Goal: Task Accomplishment & Management: Use online tool/utility

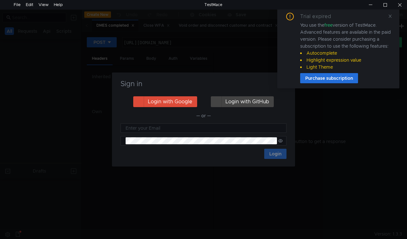
click at [387, 17] on div "Trial expired You use the free version of TestMace. Advanced features are avail…" at bounding box center [338, 48] width 107 height 71
click at [390, 15] on icon at bounding box center [390, 16] width 4 height 4
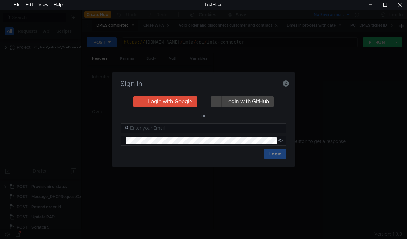
click at [285, 84] on nz-notification "Trial expired You use the free version of TestMace. Advanced features are avail…" at bounding box center [338, 48] width 122 height 81
click at [286, 85] on icon "button" at bounding box center [285, 83] width 6 height 6
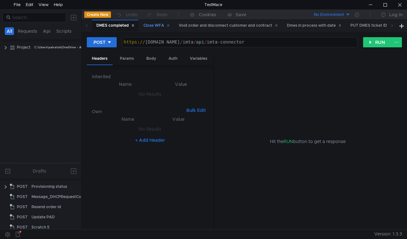
click at [156, 28] on div "Close WFA" at bounding box center [156, 25] width 26 height 7
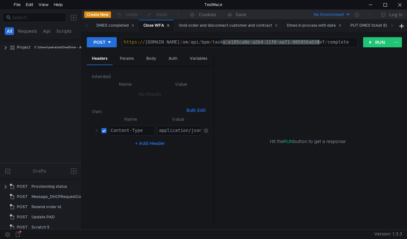
drag, startPoint x: 221, startPoint y: 43, endPoint x: 318, endPoint y: 41, distance: 96.6
click at [318, 41] on div "https:// mbx.dfni.nl / om / api / bpm / tasks / e185ca8e-a2b4-11f0-aaf1-005056a…" at bounding box center [239, 47] width 235 height 14
paste textarea "b0b04df6-a38"
click at [368, 46] on button "RUN" at bounding box center [377, 42] width 28 height 10
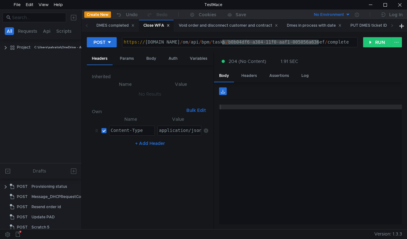
drag, startPoint x: 318, startPoint y: 41, endPoint x: 224, endPoint y: 44, distance: 94.1
click at [224, 44] on div "https:// mbx.dfni.nl / om / api / bpm / tasks / b0b04df6-a384-11f0-aaf1-005056a…" at bounding box center [239, 47] width 235 height 14
paste textarea "e79b7323-a418-11f0-bcd2-005056a64e09"
click at [379, 40] on button "RUN" at bounding box center [377, 42] width 28 height 10
drag, startPoint x: 222, startPoint y: 41, endPoint x: 366, endPoint y: 44, distance: 144.6
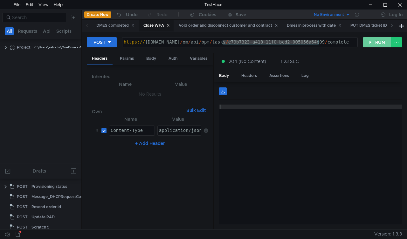
click at [321, 46] on div "https:// mbx.dfni.nl / om / api / bpm / tasks / e79b7323-a418-11f0-bcd2-005056a…" at bounding box center [239, 47] width 235 height 14
paste textarea "fe585f60-a418-11f0-b60f-005056a6d44f"
click at [369, 43] on button "RUN" at bounding box center [377, 42] width 28 height 10
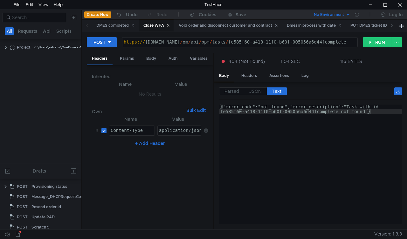
click at [317, 42] on div "https:// mbx.dfni.nl / om / api / bpm / tasks / fe585f60-a418-11f0-b60f-005056a…" at bounding box center [239, 47] width 235 height 14
click at [370, 40] on button "RUN" at bounding box center [377, 42] width 28 height 10
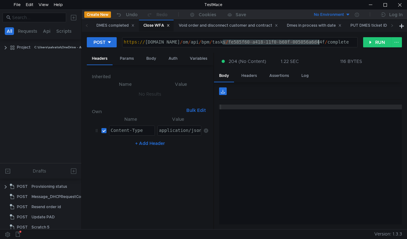
drag, startPoint x: 239, startPoint y: 42, endPoint x: 318, endPoint y: 41, distance: 79.4
click at [318, 41] on div "https:// mbx.dfni.nl / om / api / bpm / tasks / fe585f60-a418-11f0-b60f-005056a…" at bounding box center [239, 47] width 235 height 14
paste textarea "7e785bcc-a419-11f0-bcd2-005056a64e09"
type textarea "https://mbx.dfni.nl/om/api/bpm/tasks/7e785bcc-a419-11f0-bcd2-005056a64e09/compl…"
click at [373, 43] on button "RUN" at bounding box center [377, 42] width 28 height 10
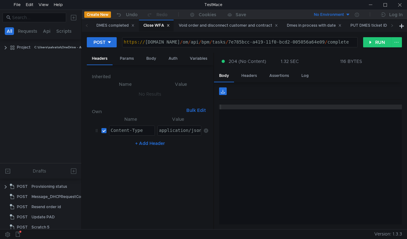
scroll to position [0, 14]
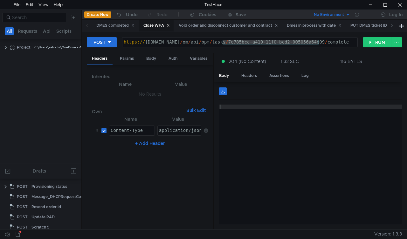
drag, startPoint x: 223, startPoint y: 42, endPoint x: 318, endPoint y: 41, distance: 95.3
click at [318, 41] on div "https:// mbx.dfni.nl / om / api / bpm / tasks / 7e785bcc-a419-11f0-bcd2-005056a…" at bounding box center [239, 47] width 235 height 14
paste textarea "f63680dd-a419-11f0-8a04-005056a66d6a"
click at [366, 42] on button "RUN" at bounding box center [377, 42] width 28 height 10
drag, startPoint x: 223, startPoint y: 40, endPoint x: 317, endPoint y: 42, distance: 94.4
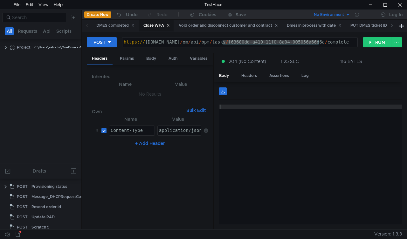
click at [317, 42] on div "https:// mbx.dfni.nl / om / api / bpm / tasks / f63680dd-a419-11f0-8a04-005056a…" at bounding box center [239, 47] width 235 height 14
paste textarea "3ef47b8d-a41a-11f0-b60f-005056a6d44f"
click at [369, 47] on button "RUN" at bounding box center [377, 42] width 28 height 10
drag, startPoint x: 224, startPoint y: 43, endPoint x: 318, endPoint y: 43, distance: 94.4
click at [318, 43] on div "https:// mbx.dfni.nl / om / api / bpm / tasks / 3ef47b8d-a41a-11f0-b60f-005056a…" at bounding box center [239, 47] width 235 height 14
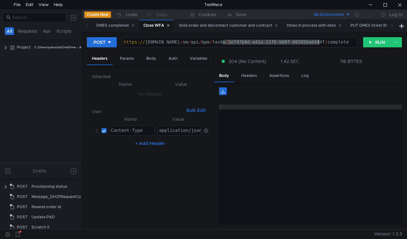
paste textarea "adb20d00-a419-11f0-aaf1-005056a636e"
click at [371, 42] on button "RUN" at bounding box center [377, 42] width 28 height 10
drag, startPoint x: 222, startPoint y: 40, endPoint x: 319, endPoint y: 45, distance: 96.4
click at [319, 45] on div "https:// mbx.dfni.nl / om / api / bpm / tasks / adb20d00-a419-11f0-aaf1-005056a…" at bounding box center [239, 47] width 235 height 14
paste textarea "d3874ddc-a41a-11f0-8a04-005056a66d6a"
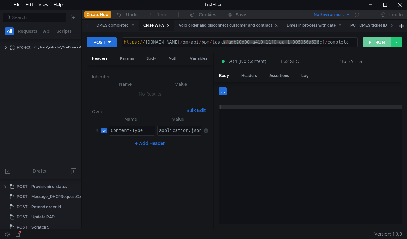
type textarea "https://mbx.dfni.nl/om/api/bpm/tasks/d3874ddc-a41a-11f0-8a04-005056a66d6a/compl…"
click at [373, 45] on button "RUN" at bounding box center [377, 42] width 28 height 10
drag, startPoint x: 225, startPoint y: 42, endPoint x: 319, endPoint y: 42, distance: 93.7
click at [319, 42] on div "https:// mbx.dfni.nl / om / api / bpm / tasks / d3874ddc-a41a-11f0-8a04-005056a…" at bounding box center [239, 47] width 235 height 14
paste textarea "c39ca2af-a41b-11f0-aaf1-005056a636ef"
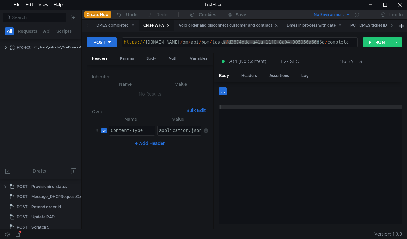
type textarea "[URL][DOMAIN_NAME]"
click at [364, 42] on button "RUN" at bounding box center [377, 42] width 28 height 10
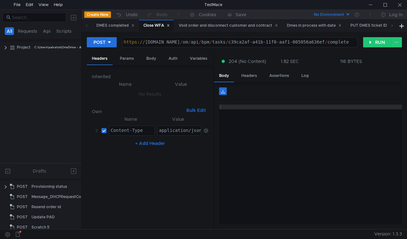
scroll to position [0, 14]
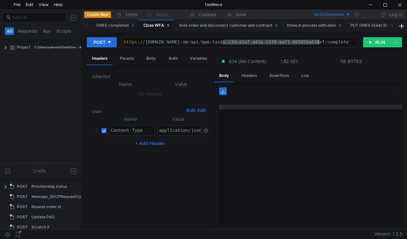
click at [318, 43] on div "https:// [DOMAIN_NAME] / om / api / bpm / tasks / c39ca2af-a41b-11f0-aaf1-00505…" at bounding box center [239, 47] width 235 height 14
type textarea "[URL][DOMAIN_NAME]"
click at [368, 46] on button "RUN" at bounding box center [377, 42] width 28 height 10
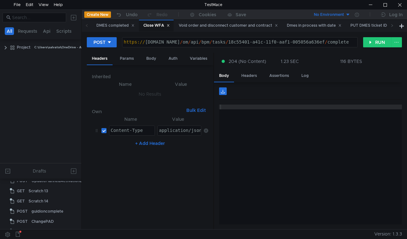
scroll to position [261, 0]
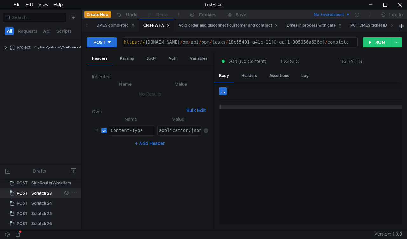
click at [41, 188] on div "Scratch 23" at bounding box center [41, 193] width 20 height 10
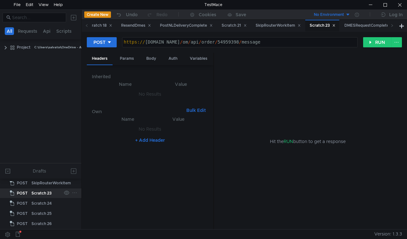
click at [39, 189] on div "Scratch 23" at bounding box center [41, 193] width 20 height 10
click at [149, 58] on div "Body" at bounding box center [151, 59] width 20 height 12
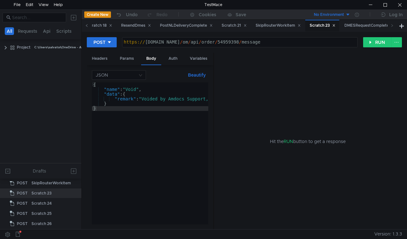
click at [83, 26] on span at bounding box center [87, 26] width 10 height 12
click at [86, 26] on icon at bounding box center [86, 25] width 3 height 3
click at [86, 26] on icon at bounding box center [87, 25] width 2 height 3
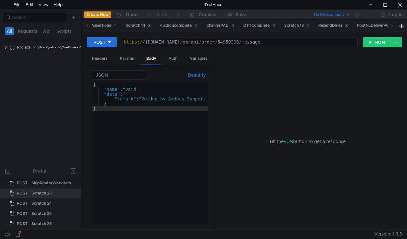
click at [86, 26] on icon at bounding box center [87, 25] width 2 height 3
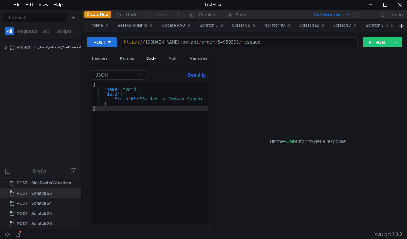
click at [86, 26] on icon at bounding box center [87, 25] width 2 height 3
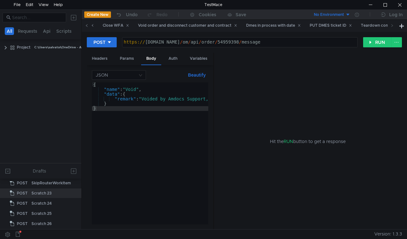
click at [86, 26] on icon at bounding box center [87, 25] width 2 height 3
click at [114, 27] on div "DMES completed" at bounding box center [115, 25] width 38 height 7
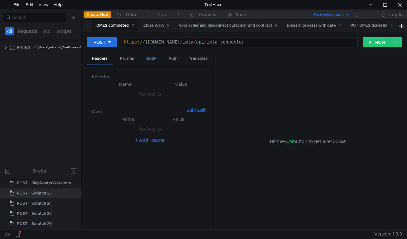
click at [146, 56] on div "Body" at bounding box center [151, 59] width 20 height 12
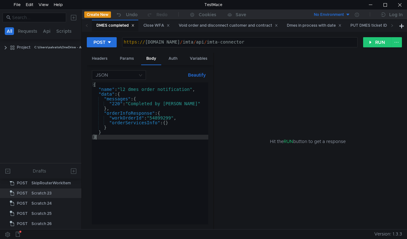
click at [163, 118] on div "{ "name" : "l2_dmes_order_notification" , "data" : { "messages" : { "220" : "Co…" at bounding box center [150, 158] width 116 height 152
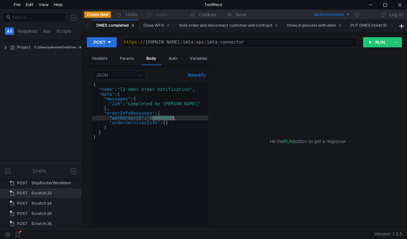
paste textarea "965046"
type textarea ""workOrderId": "54965046","
click at [369, 38] on button "RUN" at bounding box center [377, 42] width 28 height 10
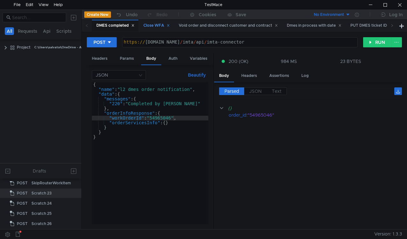
click at [150, 25] on div "Close WFA" at bounding box center [156, 25] width 26 height 7
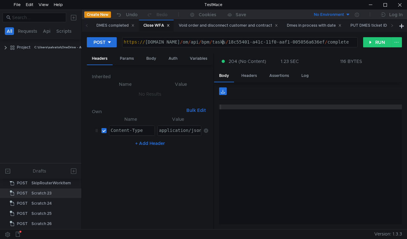
drag, startPoint x: 221, startPoint y: 42, endPoint x: 277, endPoint y: 39, distance: 55.7
drag, startPoint x: 277, startPoint y: 39, endPoint x: 317, endPoint y: 45, distance: 40.8
click at [317, 45] on div "https:// mbx.dfni.nl / om / api / bpm / tasks / 18c55401-a41c-11f0-aaf1-005056a…" at bounding box center [239, 47] width 235 height 14
click at [317, 41] on div "https:// mbx.dfni.nl / om / api / bpm / tasks / 18c55401-a41c-11f0-aaf1-00505f6…" at bounding box center [239, 47] width 235 height 14
drag, startPoint x: 319, startPoint y: 41, endPoint x: 221, endPoint y: 44, distance: 97.2
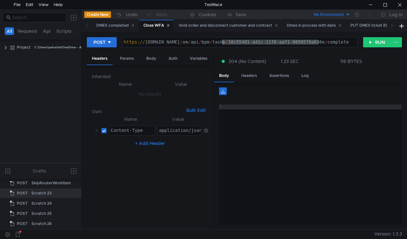
click at [221, 44] on div "https:// mbx.dfni.nl / om / api / bpm / tasks / 18c55401-a41c-11f0-aaf1-00505f6…" at bounding box center [239, 47] width 235 height 14
paste textarea "72b4f011-a41e-11f0-aaf1-005056a636ef"
type textarea "https://mbx.dfni.nl/om/api/bpm/tasks/72b4f011-a41e-11f0-aaf1-005056a636ef/compl…"
click at [376, 43] on button "RUN" at bounding box center [377, 42] width 28 height 10
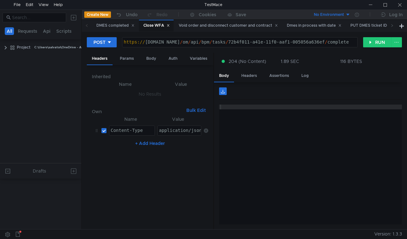
scroll to position [261, 0]
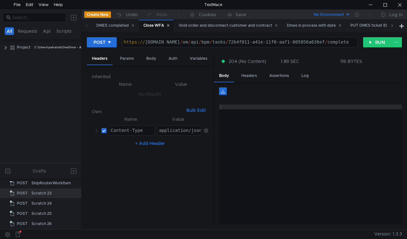
click at [392, 25] on icon at bounding box center [392, 25] width 2 height 3
click at [330, 27] on div "Teardown complete" at bounding box center [325, 25] width 44 height 7
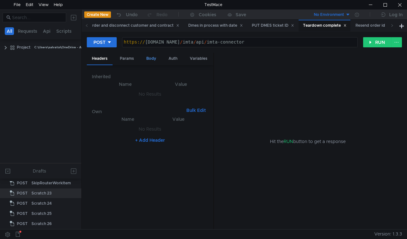
click at [151, 55] on div "Body" at bounding box center [151, 59] width 20 height 12
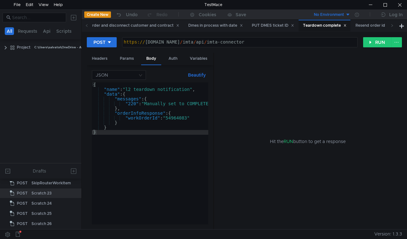
click at [175, 117] on div "{ "name" : "l2_teardown_notification" , "data" : { "messages" : { "220" : "Manu…" at bounding box center [209, 158] width 235 height 152
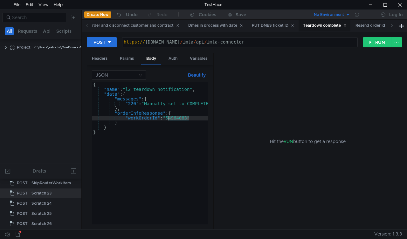
click at [175, 117] on div "{ "name" : "l2_teardown_notification" , "data" : { "messages" : { "220" : "Manu…" at bounding box center [209, 158] width 235 height 152
paste textarea "7686"
click at [369, 43] on button "RUN" at bounding box center [377, 42] width 28 height 10
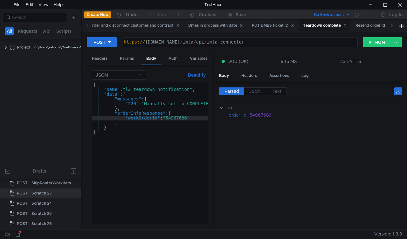
click at [177, 117] on div "{ "name" : "l2_teardown_notification" , "data" : { "messages" : { "220" : "Manu…" at bounding box center [209, 156] width 235 height 149
paste textarea "55114"
type textarea ""workOrderId": "54955114""
click at [371, 37] on button "RUN" at bounding box center [377, 42] width 28 height 10
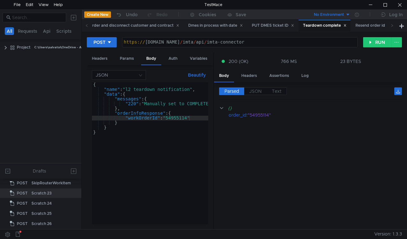
click at [177, 118] on div "{ "name" : "l2_teardown_notification" , "data" : { "messages" : { "220" : "Manu…" at bounding box center [209, 156] width 235 height 149
paste textarea "2628"
type textarea ""workOrderId": "54926284""
click at [370, 45] on button "RUN" at bounding box center [377, 42] width 28 height 10
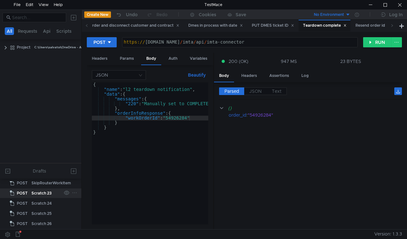
click at [35, 193] on div "Scratch 23" at bounding box center [41, 193] width 20 height 10
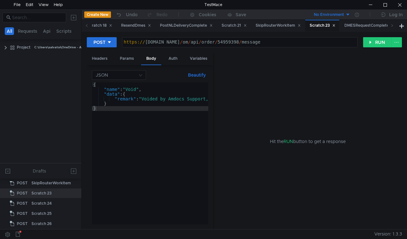
click at [219, 38] on div "https:// mbx.dfni.nl / om / api / order / 54959398 / message" at bounding box center [239, 42] width 235 height 10
paste textarea "66693"
type textarea "[URL][DOMAIN_NAME]"
click at [368, 43] on button "RUN" at bounding box center [377, 42] width 28 height 10
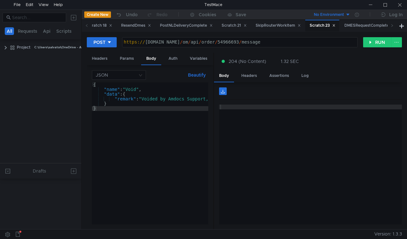
scroll to position [261, 0]
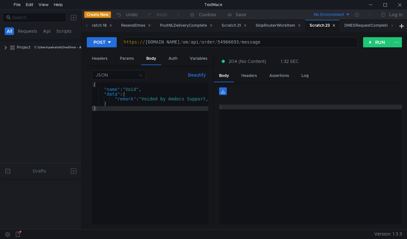
scroll to position [261, 0]
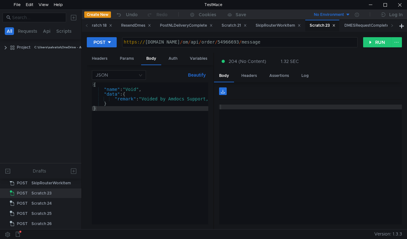
click at [223, 44] on div "https:// [DOMAIN_NAME] / om / api / order / 54966693 / message" at bounding box center [239, 47] width 235 height 14
drag, startPoint x: 223, startPoint y: 44, endPoint x: 368, endPoint y: 41, distance: 145.2
click at [368, 41] on button "RUN" at bounding box center [377, 42] width 28 height 10
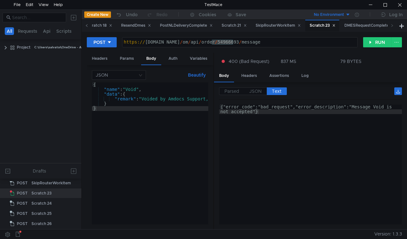
click at [85, 26] on icon at bounding box center [86, 25] width 3 height 3
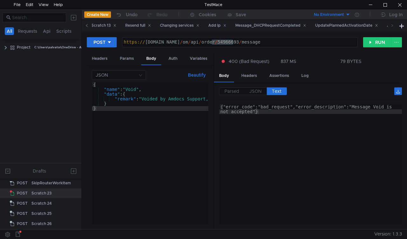
click at [85, 26] on icon at bounding box center [86, 25] width 3 height 3
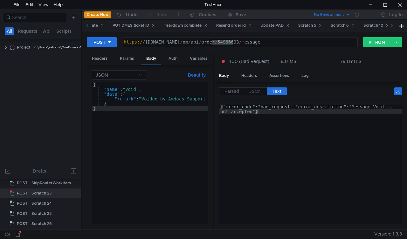
click at [85, 26] on icon at bounding box center [86, 25] width 3 height 3
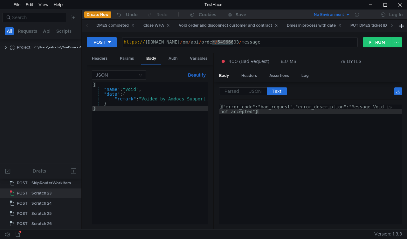
click at [85, 26] on icon at bounding box center [86, 25] width 3 height 3
click at [196, 22] on div "Void order and disconnect customer and contract" at bounding box center [228, 25] width 99 height 7
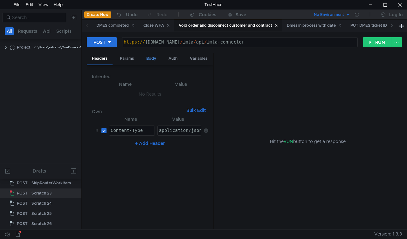
click at [153, 58] on div "Body" at bounding box center [151, 59] width 20 height 12
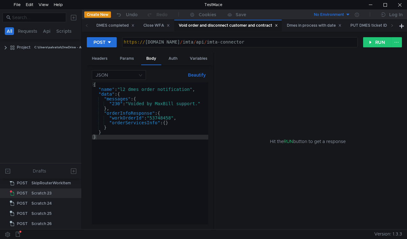
click at [163, 115] on div "{ "name" : "l2_dmes_order_notification" , "data" : { "messages" : { "230" : "Vo…" at bounding box center [150, 158] width 116 height 152
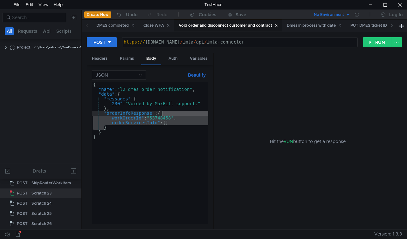
click at [163, 115] on div "{ "name" : "l2_dmes_order_notification" , "data" : { "messages" : { "230" : "Vo…" at bounding box center [150, 158] width 116 height 152
click at [162, 118] on div "{ "name" : "l2_dmes_order_notification" , "data" : { "messages" : { "230" : "Vo…" at bounding box center [150, 153] width 116 height 142
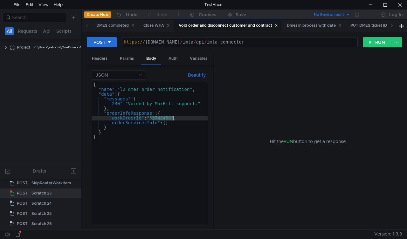
click at [162, 118] on div "{ "name" : "l2_dmes_order_notification" , "data" : { "messages" : { "230" : "Vo…" at bounding box center [150, 158] width 116 height 152
paste textarea "4144601"
type textarea ""workOrderId": "54144601","
click at [369, 43] on button "RUN" at bounding box center [377, 42] width 28 height 10
